Goal: Book appointment/travel/reservation

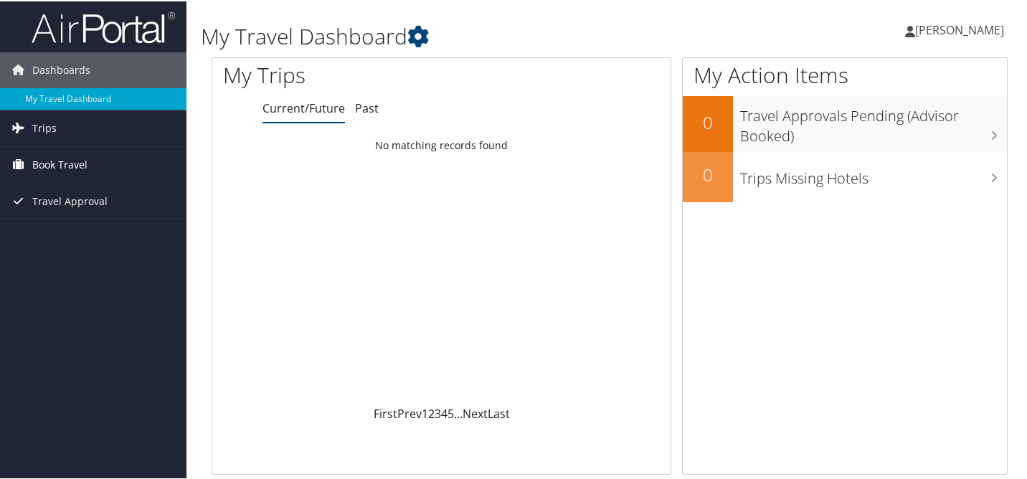
click at [99, 161] on link "Book Travel" at bounding box center [93, 164] width 186 height 36
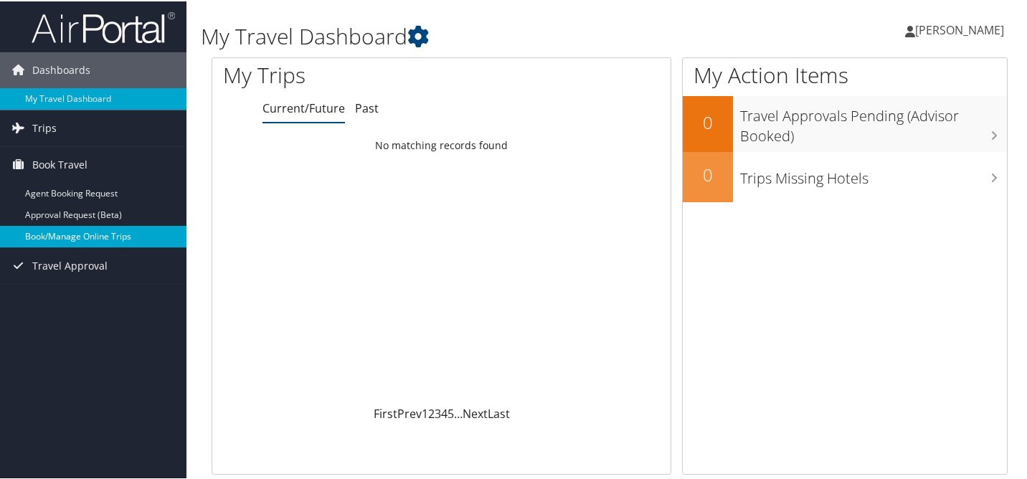
click at [100, 240] on link "Book/Manage Online Trips" at bounding box center [93, 235] width 186 height 22
